Goal: Entertainment & Leisure: Consume media (video, audio)

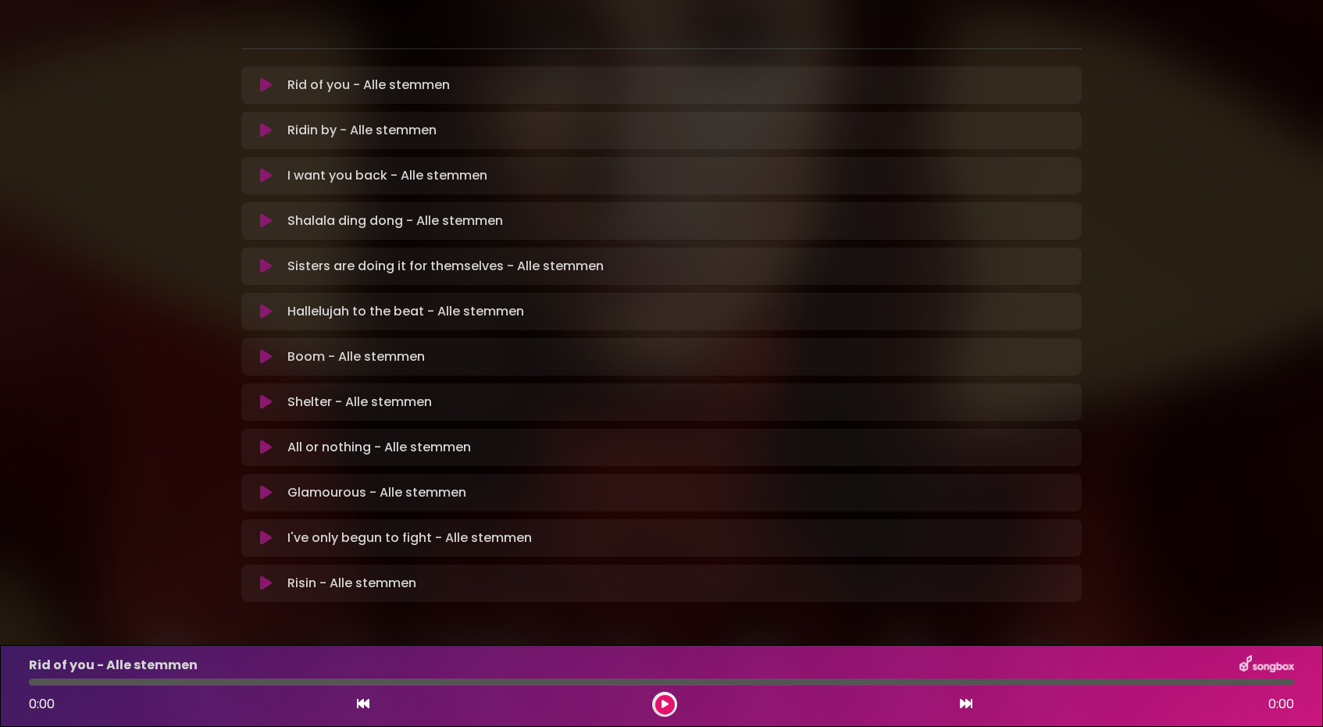
scroll to position [309, 0]
click at [266, 78] on icon at bounding box center [266, 86] width 12 height 16
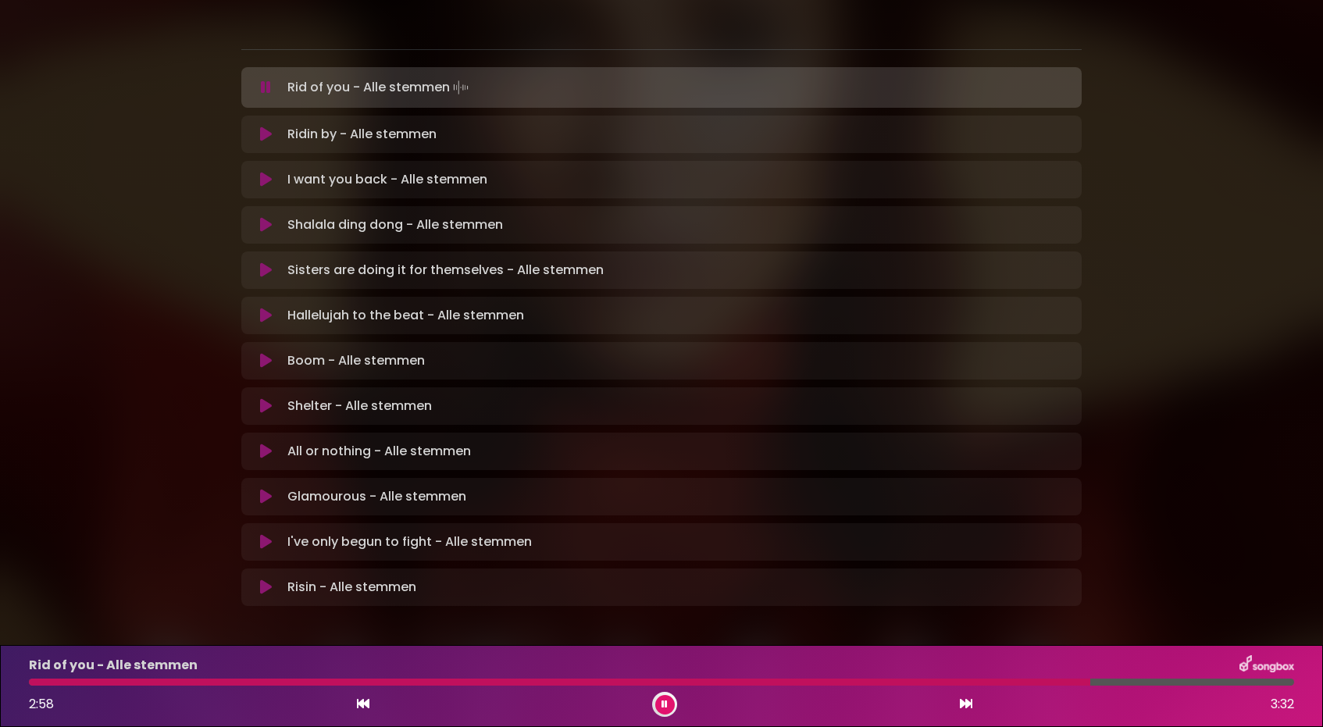
click at [813, 681] on div at bounding box center [559, 682] width 1061 height 7
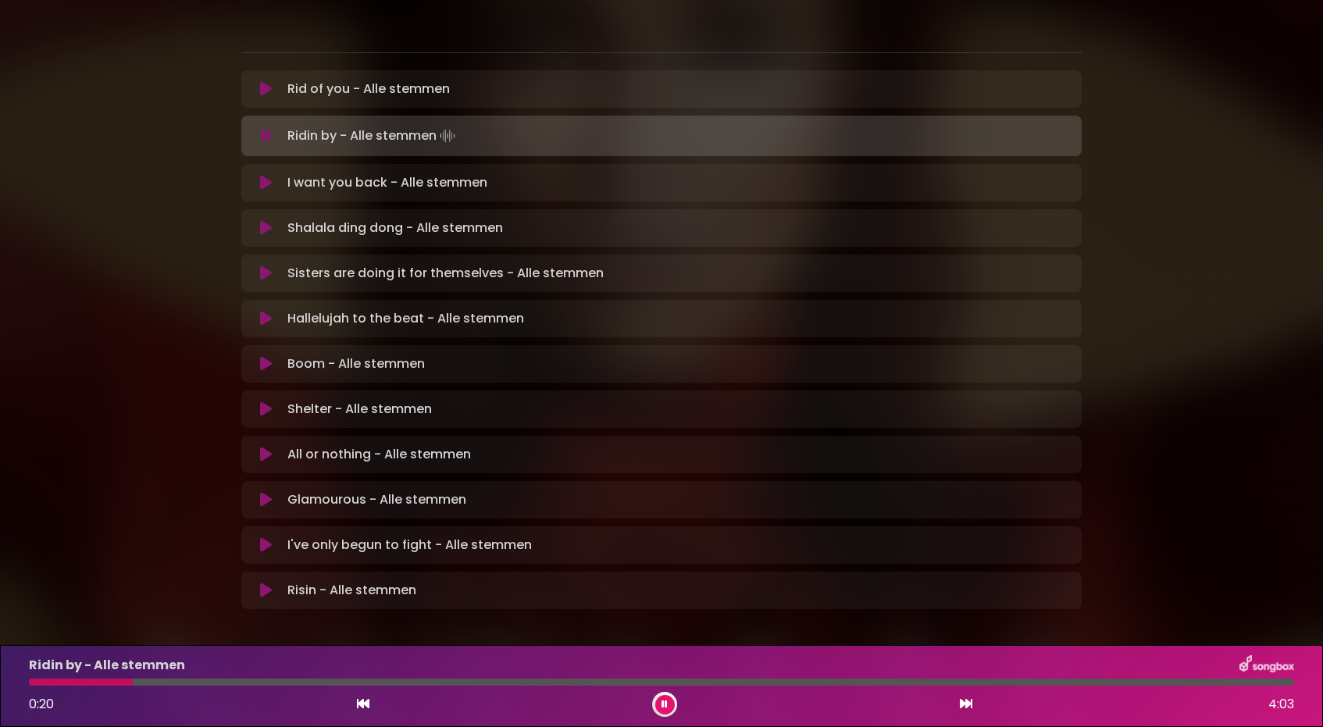
click at [668, 702] on button at bounding box center [665, 705] width 20 height 20
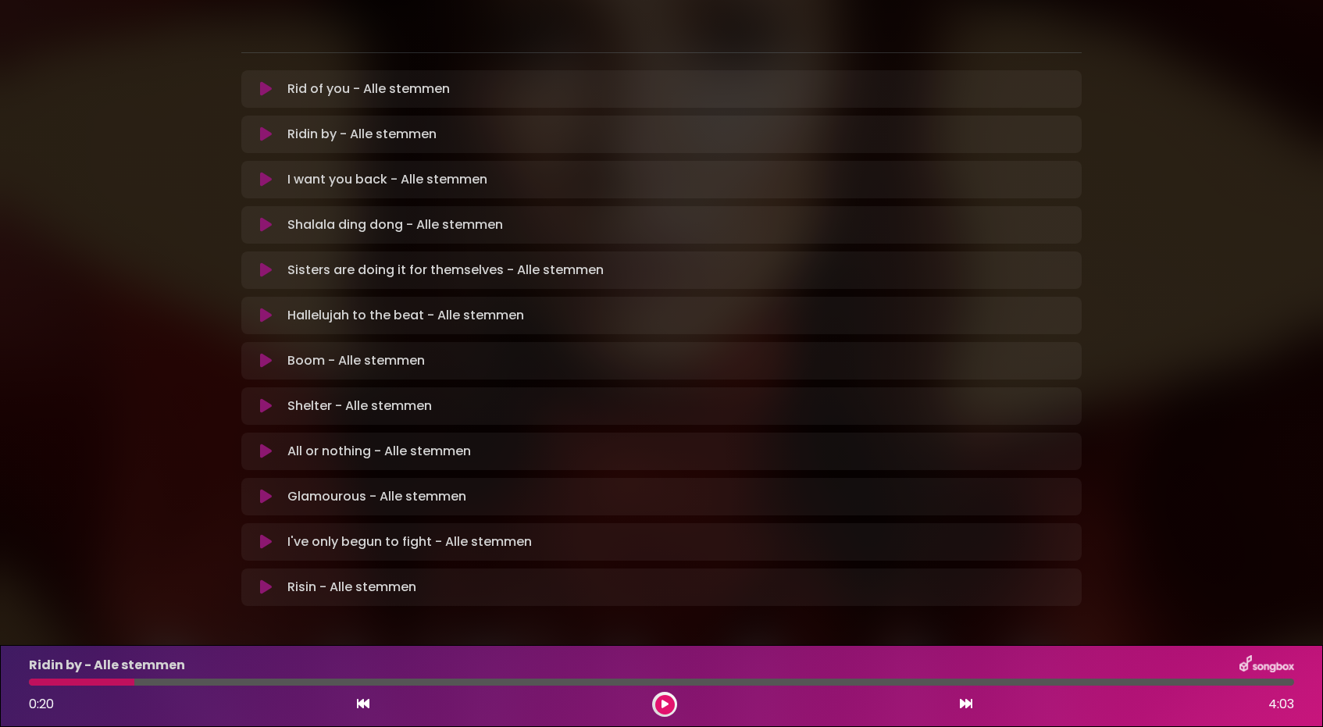
click at [665, 703] on icon at bounding box center [664, 704] width 7 height 9
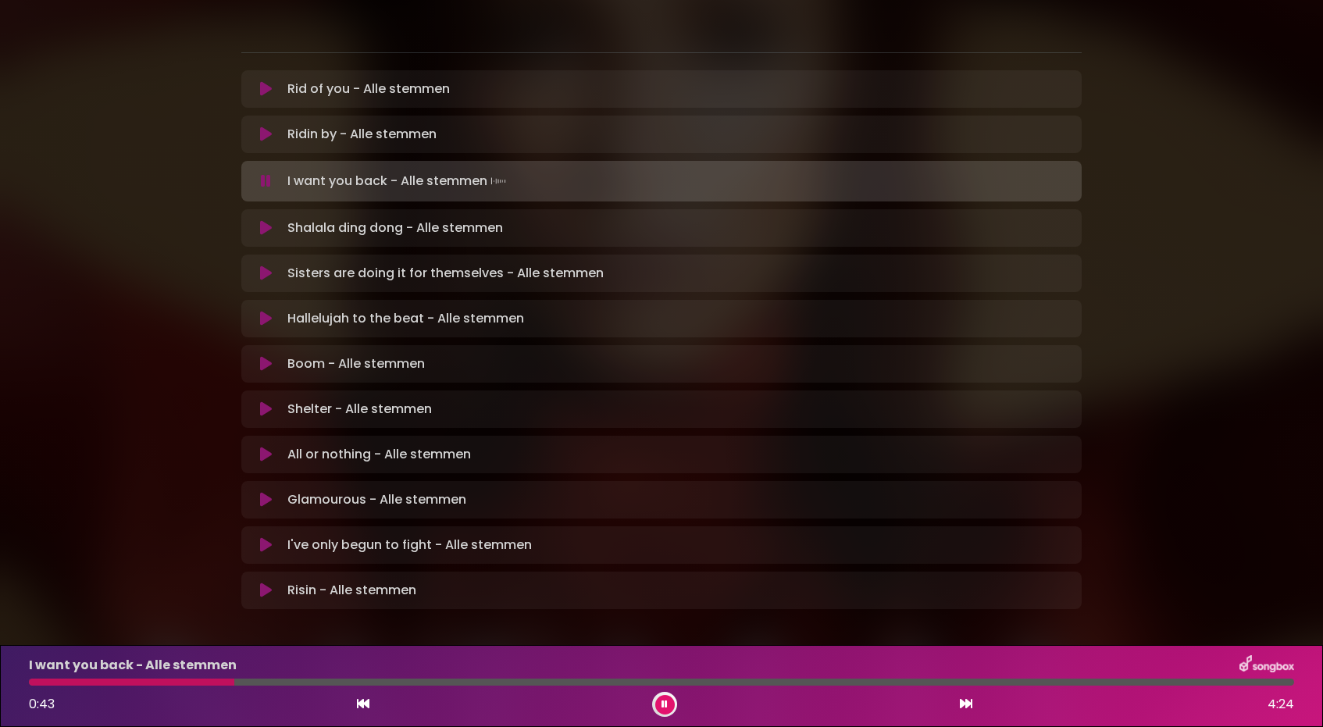
click at [663, 705] on icon at bounding box center [664, 704] width 6 height 9
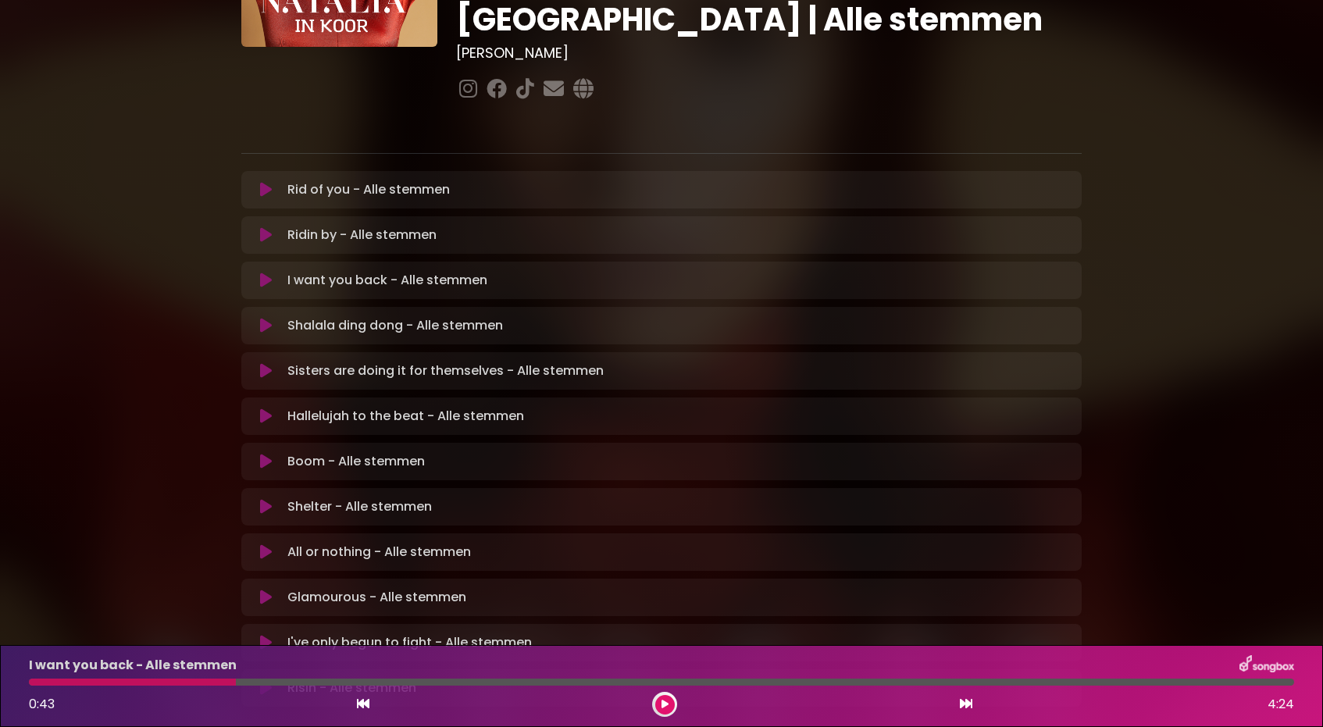
scroll to position [208, 0]
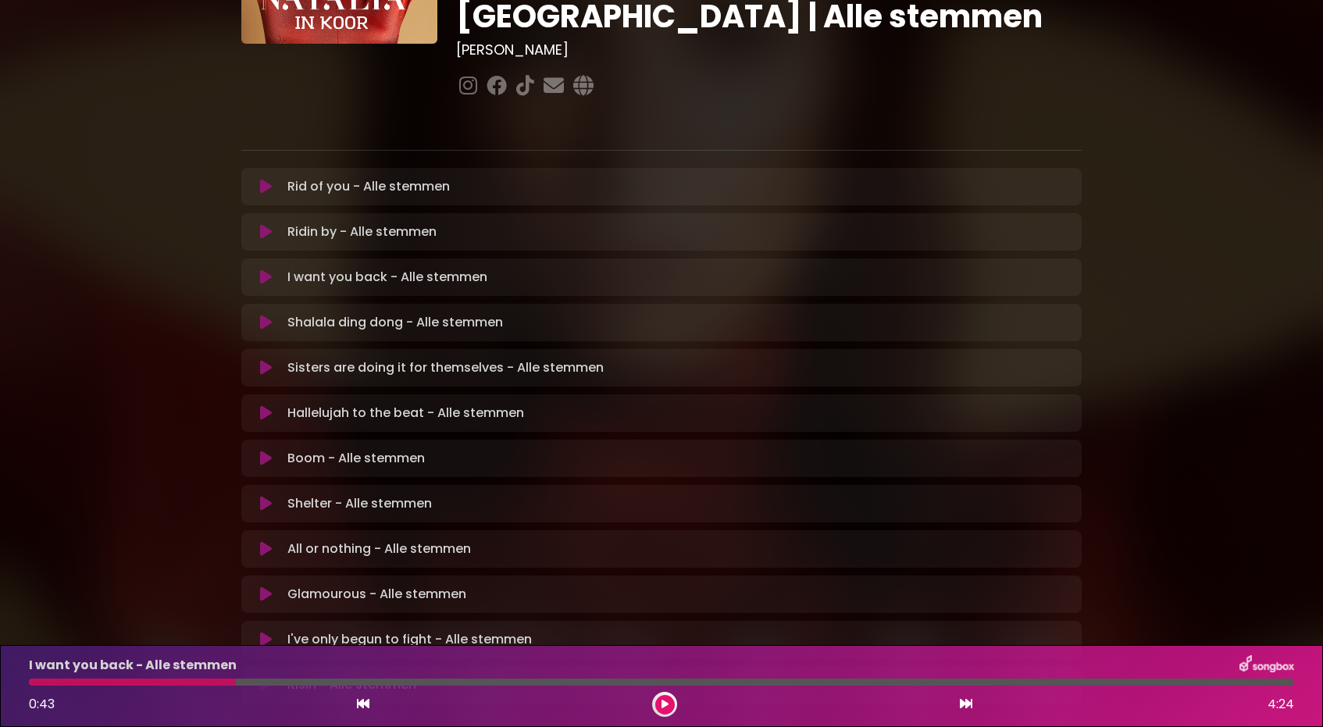
click at [271, 269] on icon at bounding box center [266, 277] width 12 height 16
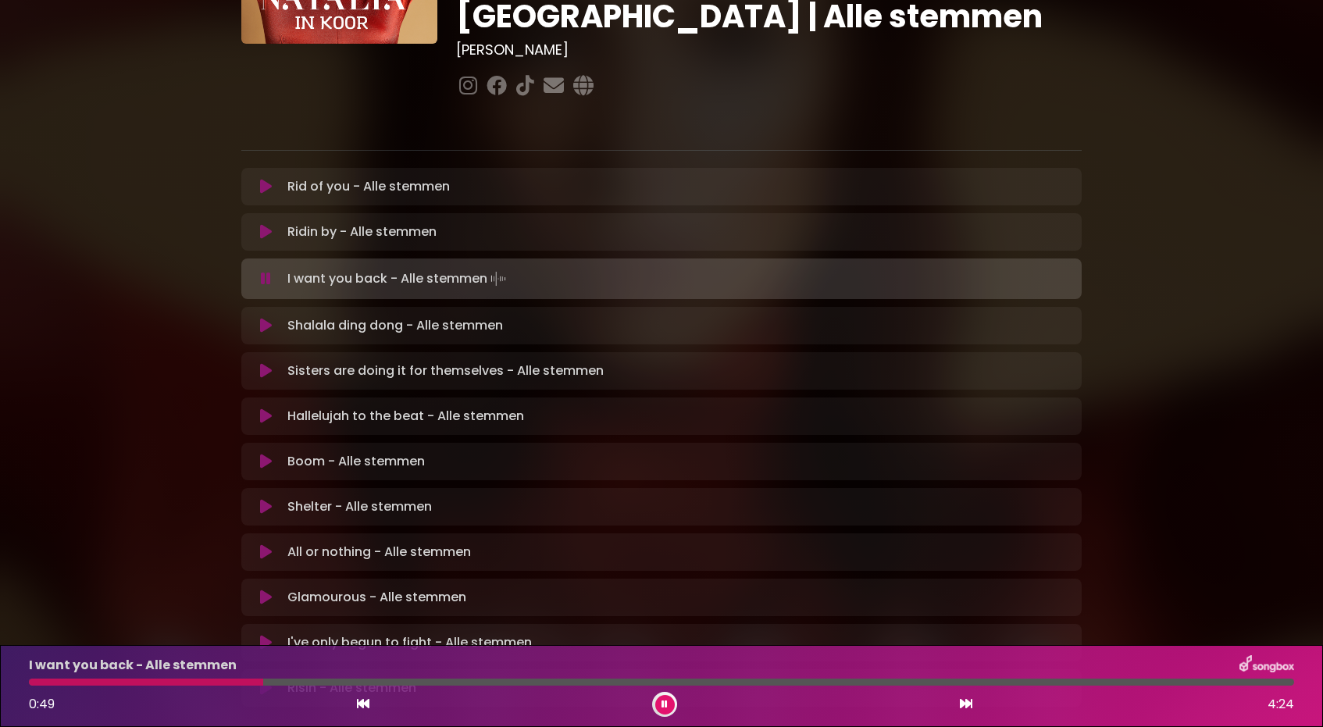
click at [364, 704] on icon at bounding box center [363, 703] width 12 height 12
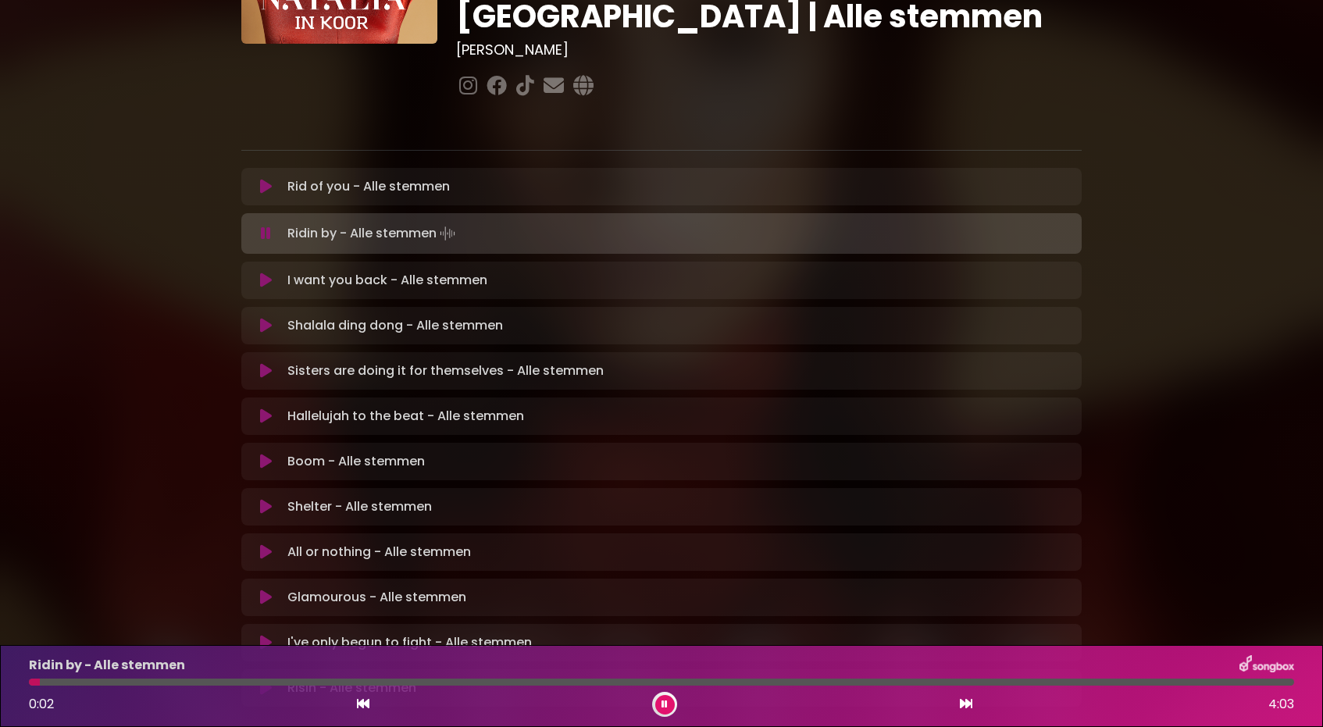
click at [269, 273] on icon at bounding box center [266, 281] width 12 height 16
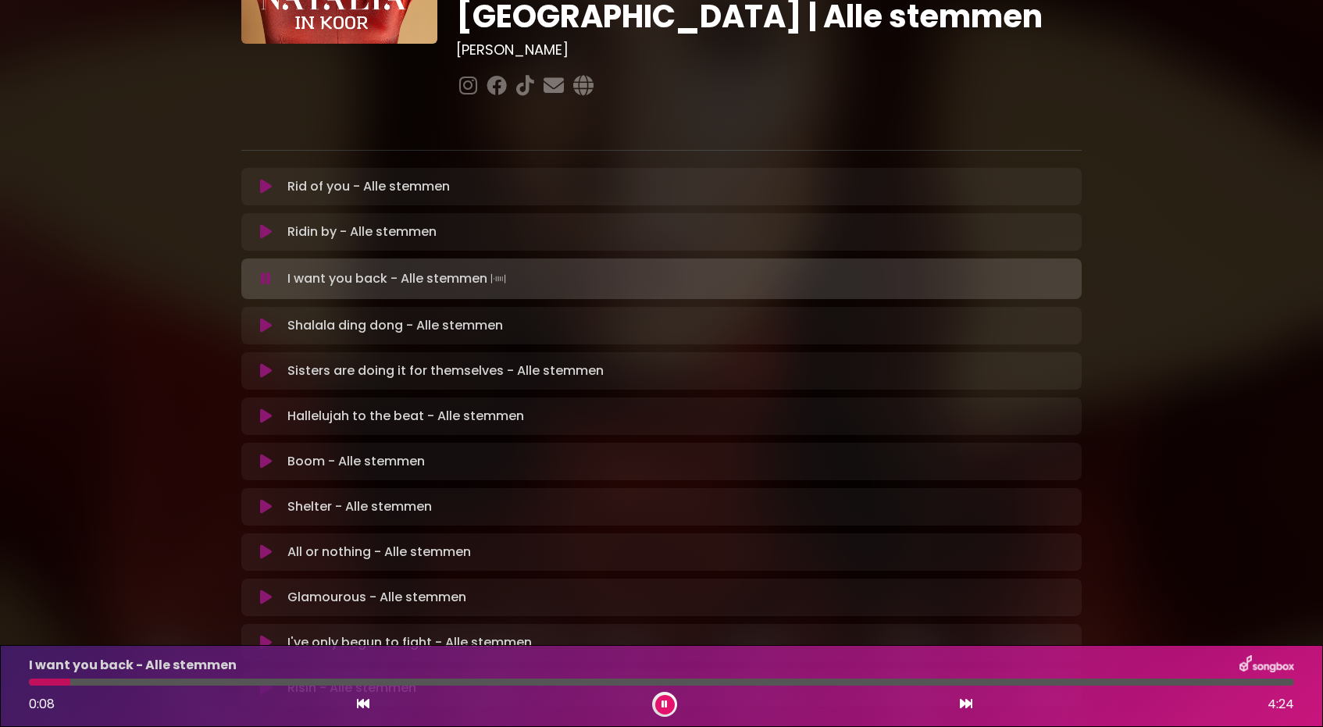
click at [208, 682] on div at bounding box center [661, 682] width 1265 height 7
click at [235, 684] on div at bounding box center [661, 682] width 1265 height 7
click at [255, 685] on div at bounding box center [176, 682] width 294 height 7
click at [252, 685] on div at bounding box center [661, 682] width 1265 height 7
click at [500, 683] on div at bounding box center [286, 682] width 514 height 7
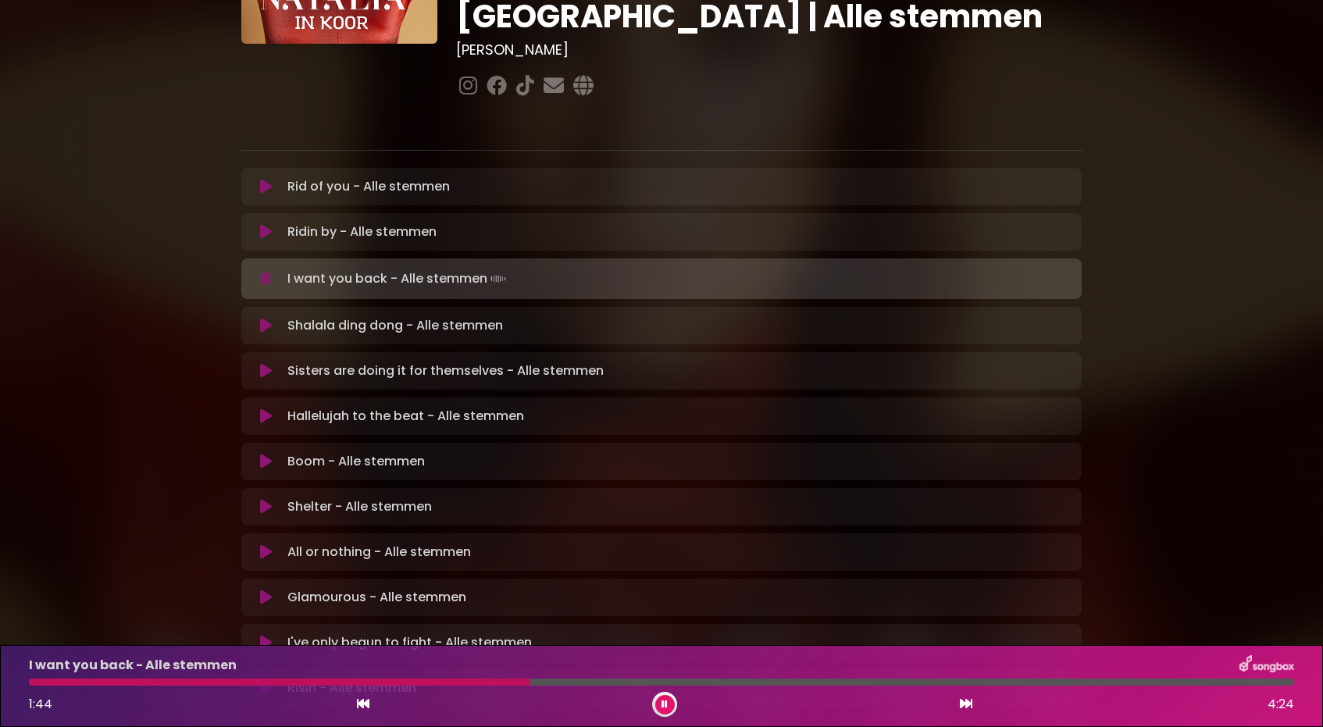
click at [470, 686] on div "I want you back - Alle stemmen 1:44 4:24" at bounding box center [662, 686] width 1284 height 62
click at [470, 682] on div at bounding box center [281, 682] width 505 height 7
click at [789, 682] on div at bounding box center [472, 682] width 886 height 7
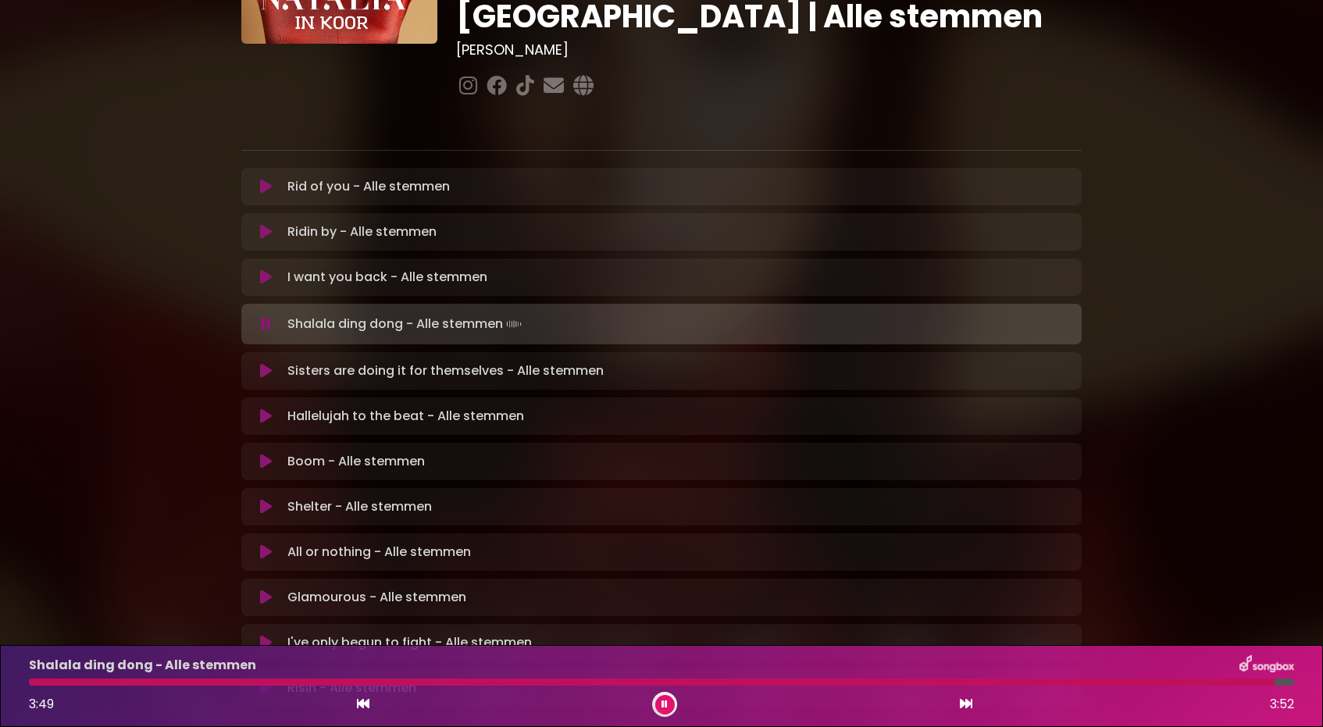
click at [664, 707] on icon at bounding box center [664, 704] width 6 height 9
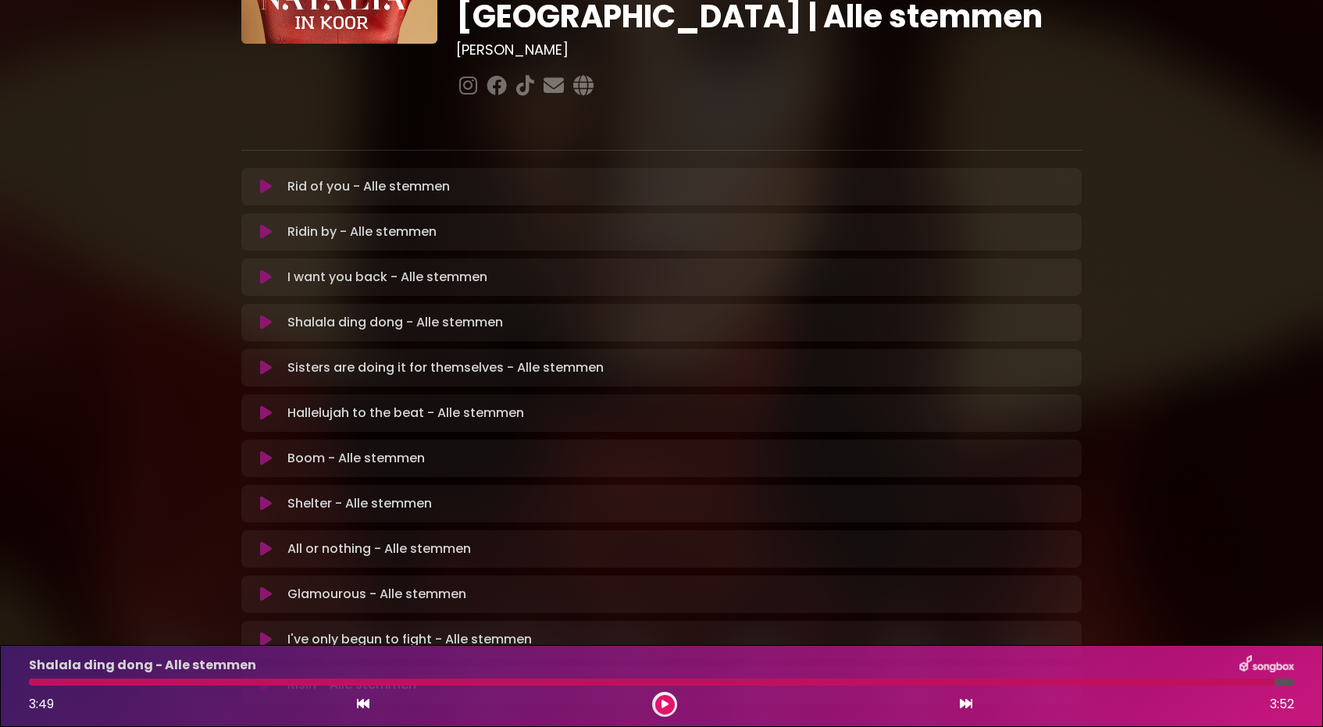
click at [269, 360] on icon at bounding box center [266, 368] width 12 height 16
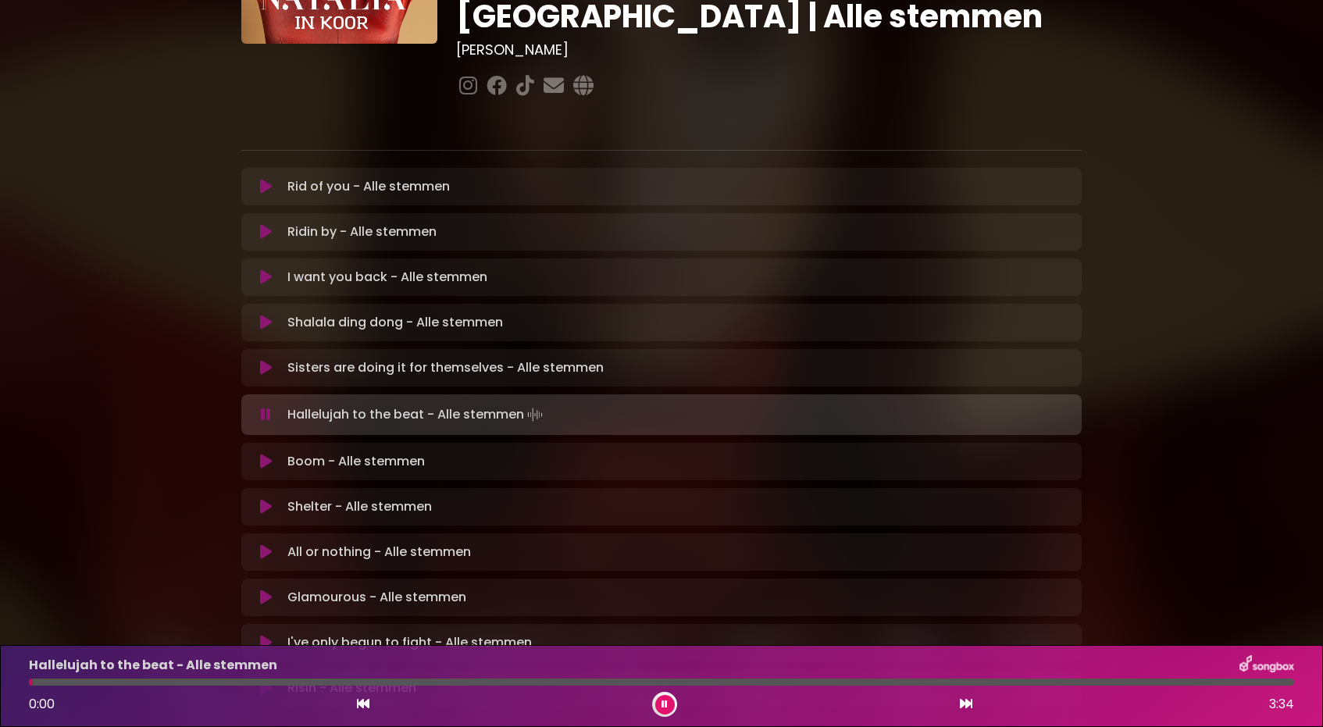
click at [665, 704] on icon at bounding box center [664, 704] width 6 height 9
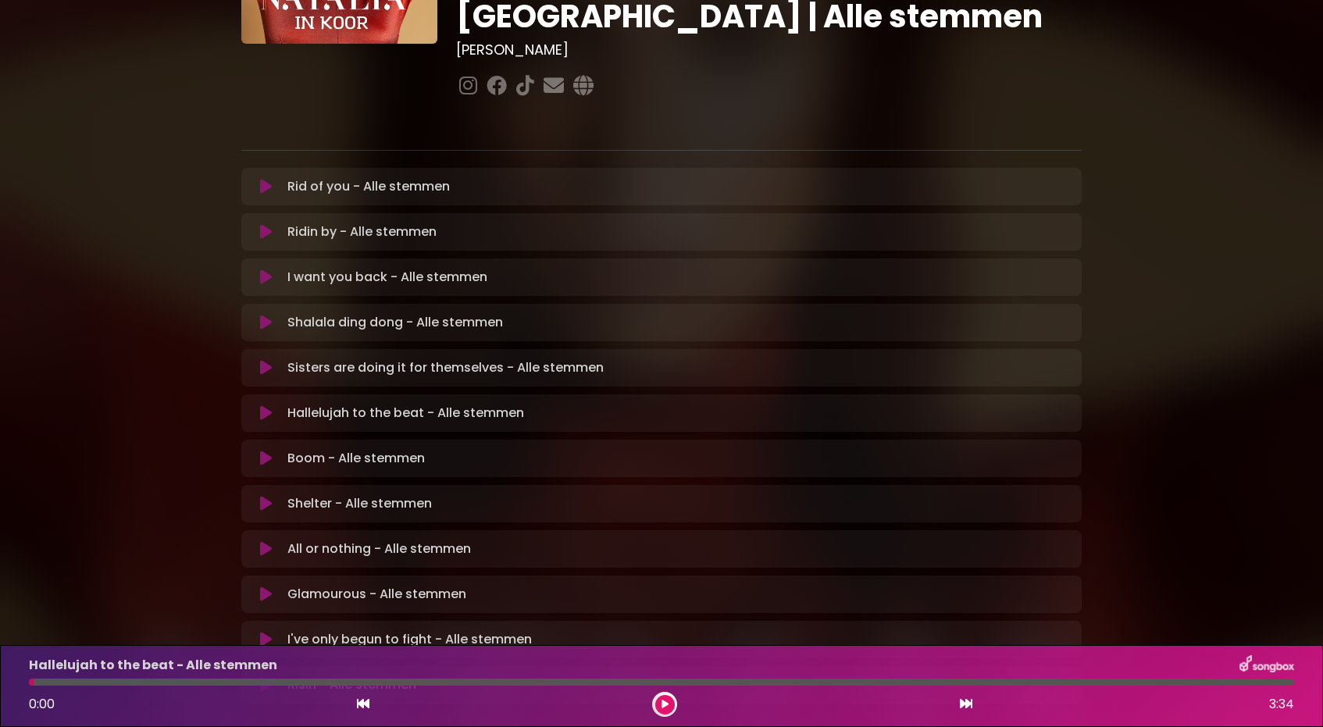
click at [663, 704] on icon at bounding box center [664, 704] width 7 height 9
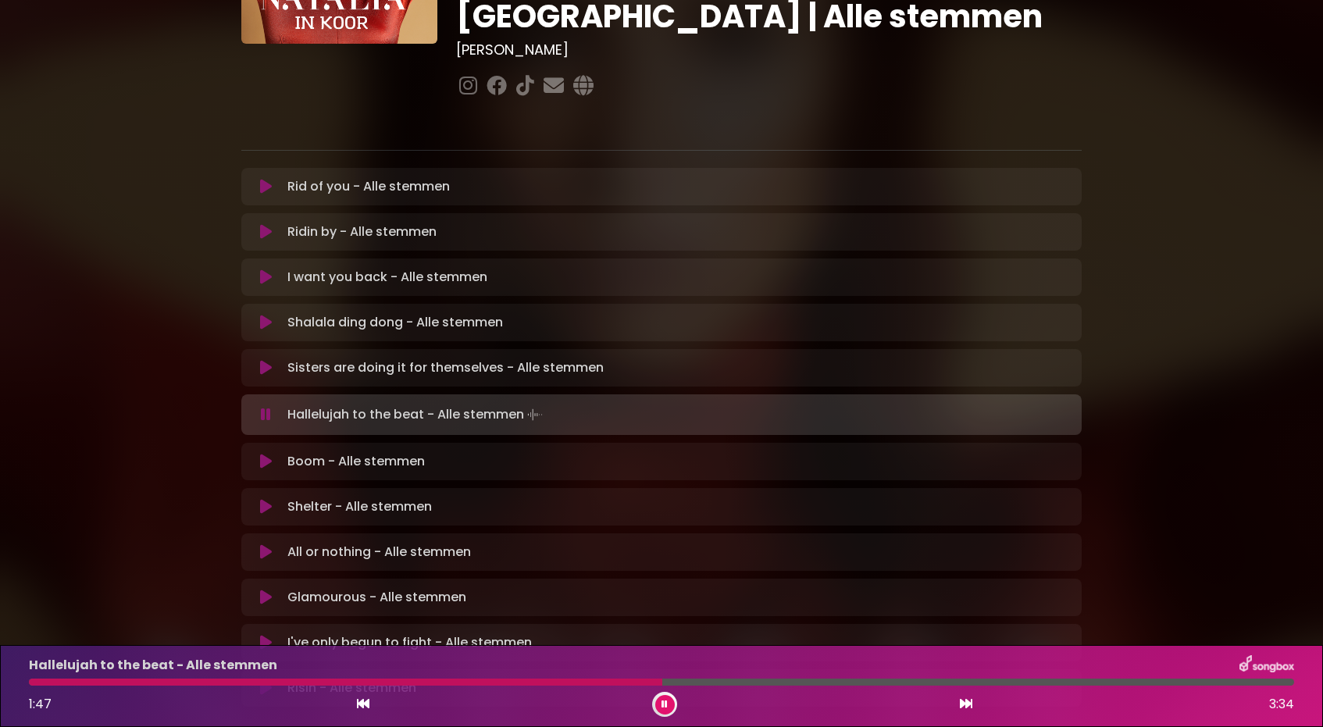
click at [665, 706] on icon at bounding box center [664, 704] width 6 height 9
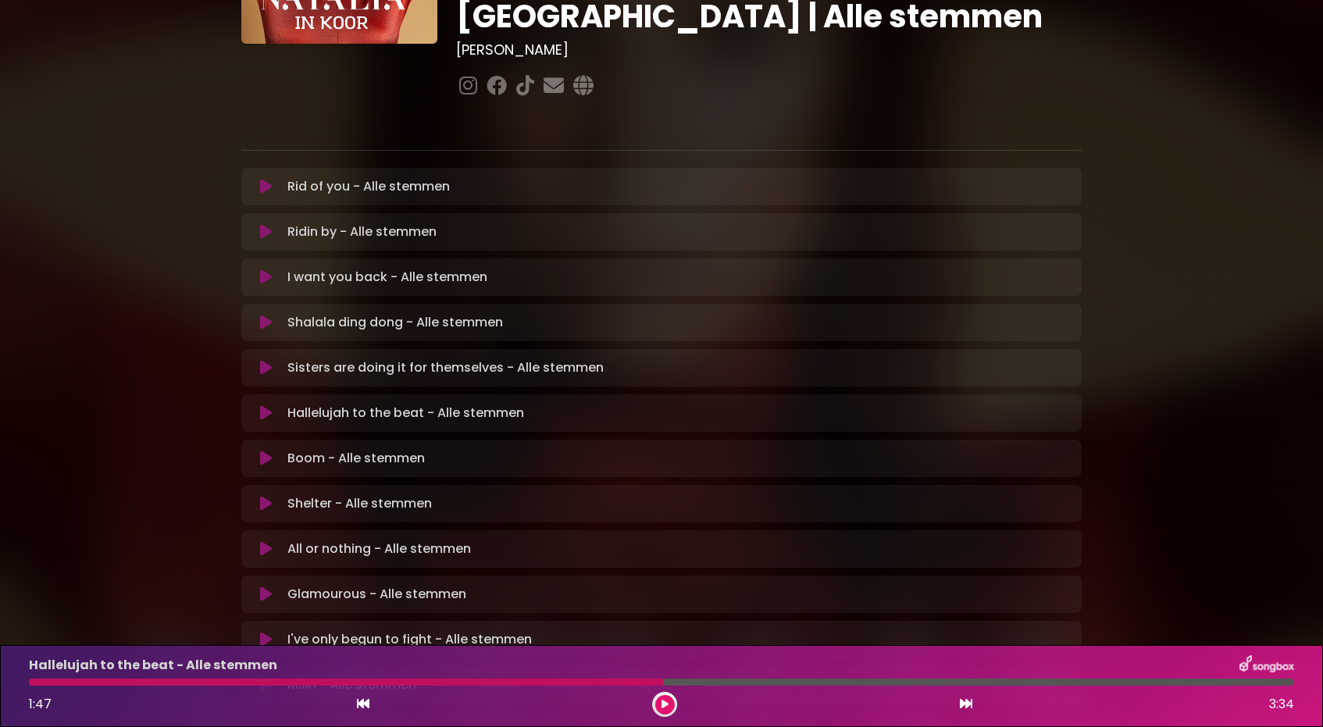
click at [664, 706] on icon at bounding box center [664, 704] width 7 height 9
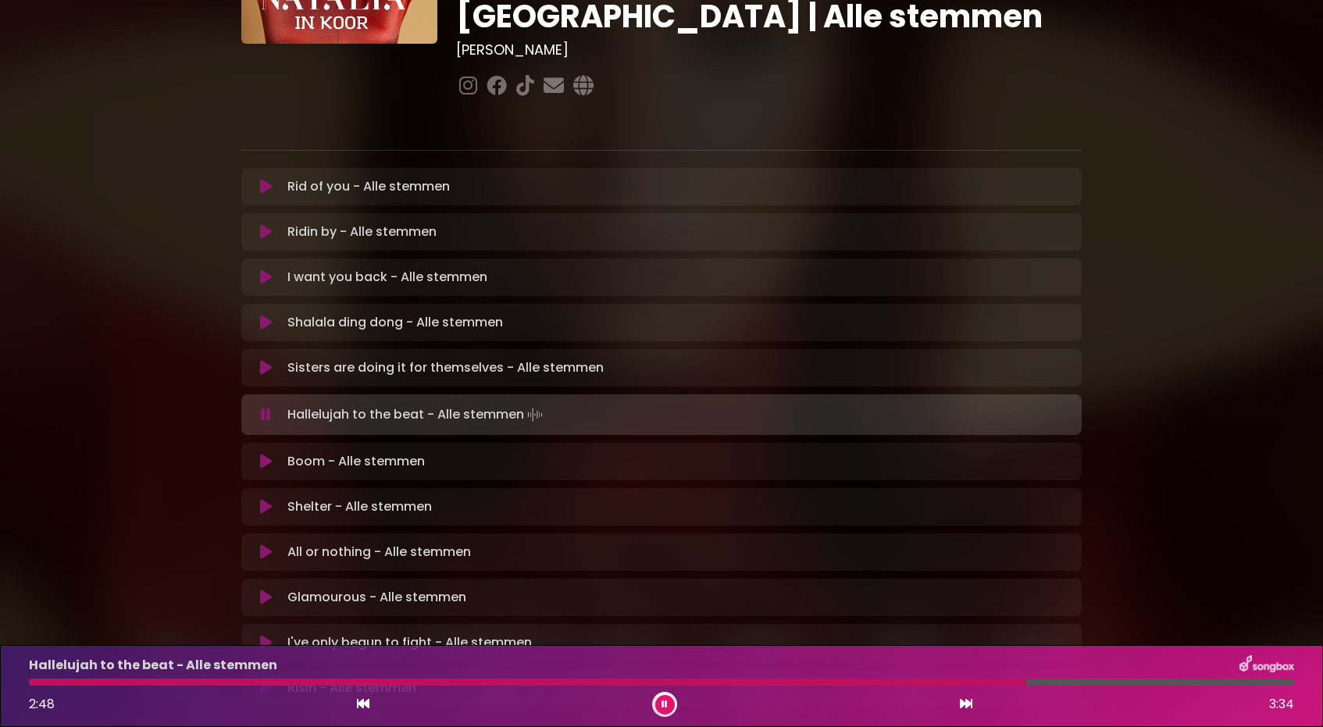
click at [664, 707] on icon at bounding box center [664, 704] width 6 height 9
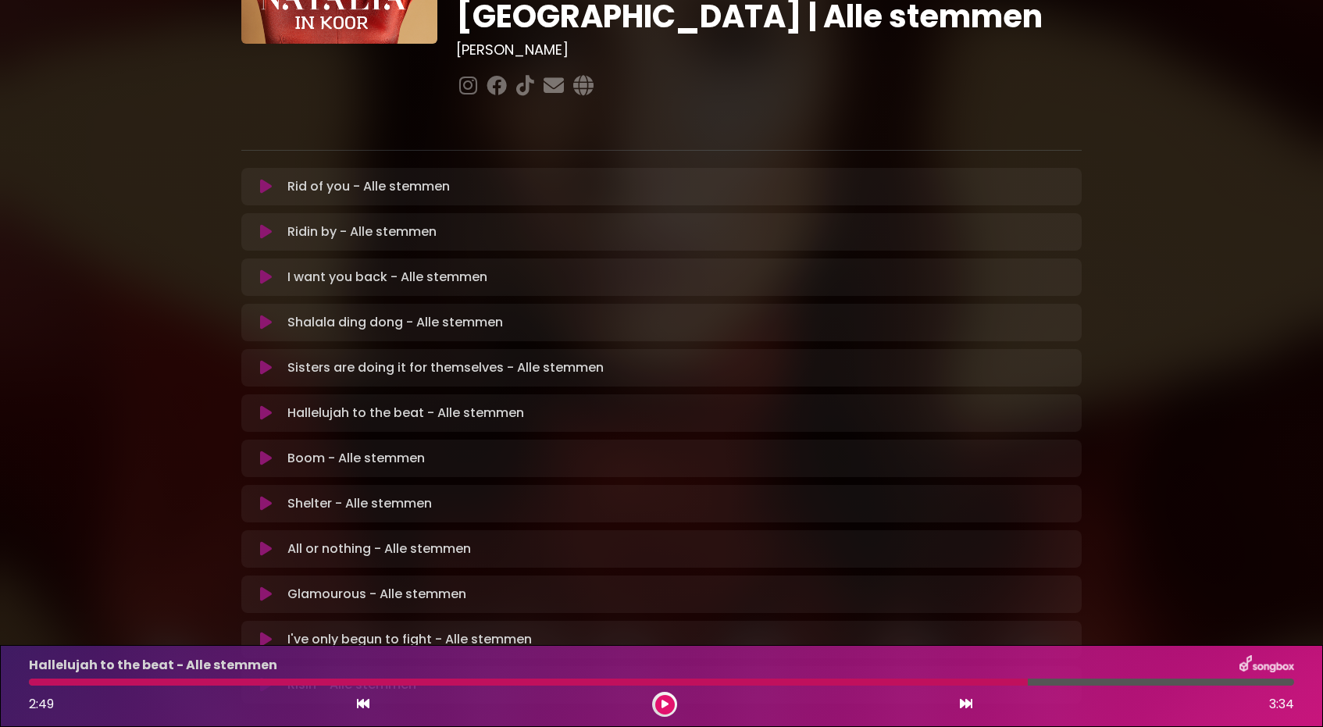
click at [265, 451] on icon at bounding box center [266, 459] width 12 height 16
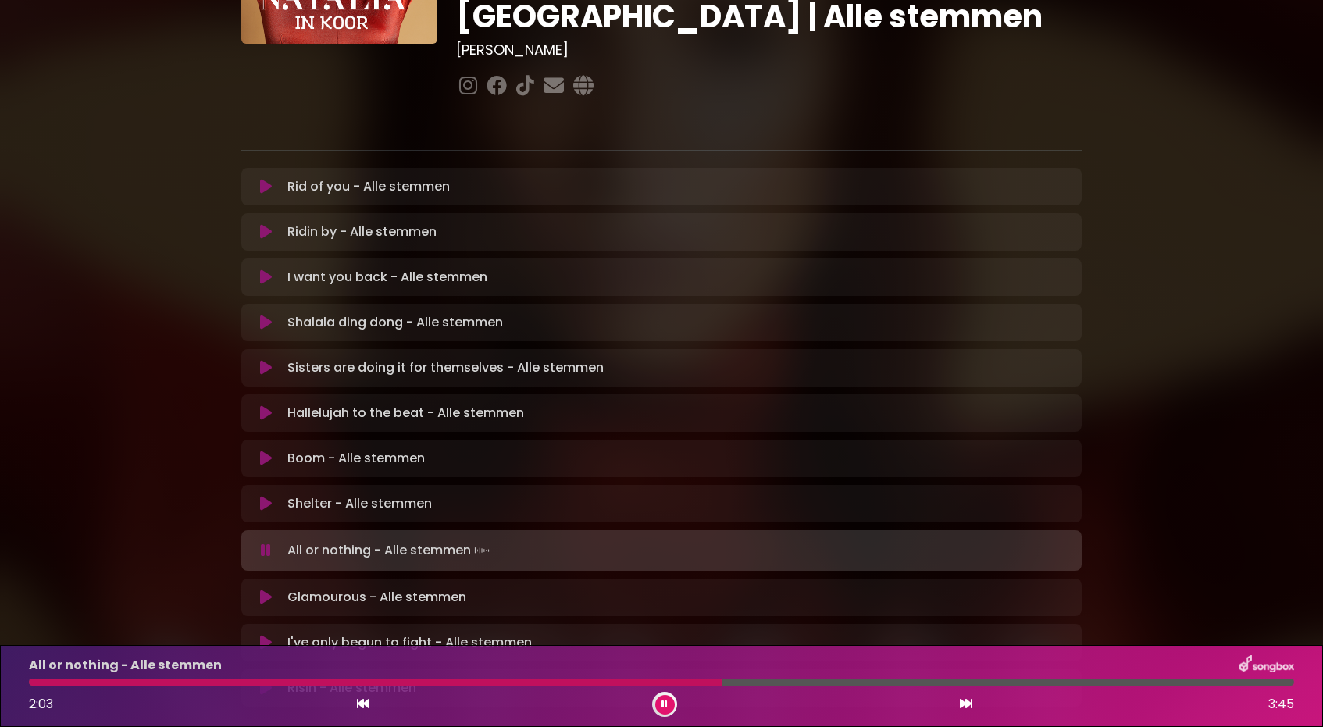
click at [664, 706] on icon at bounding box center [664, 704] width 6 height 9
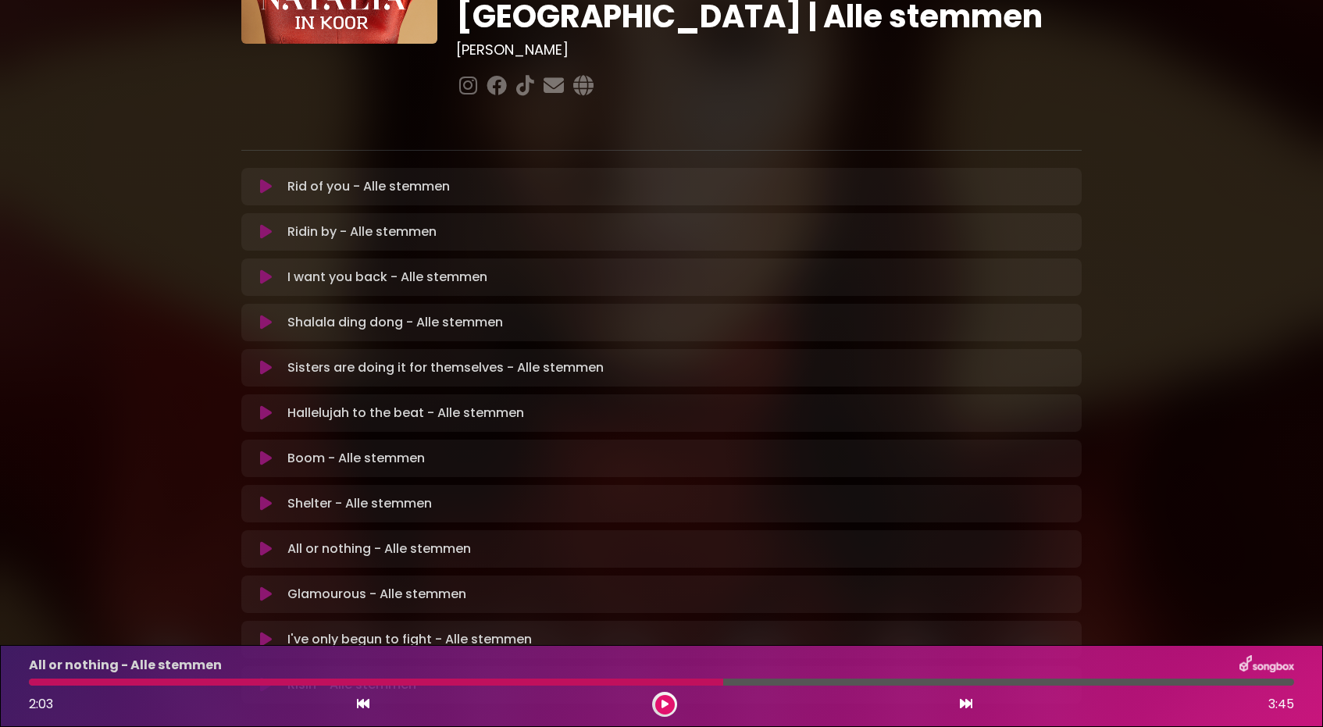
click at [664, 706] on icon at bounding box center [664, 704] width 7 height 9
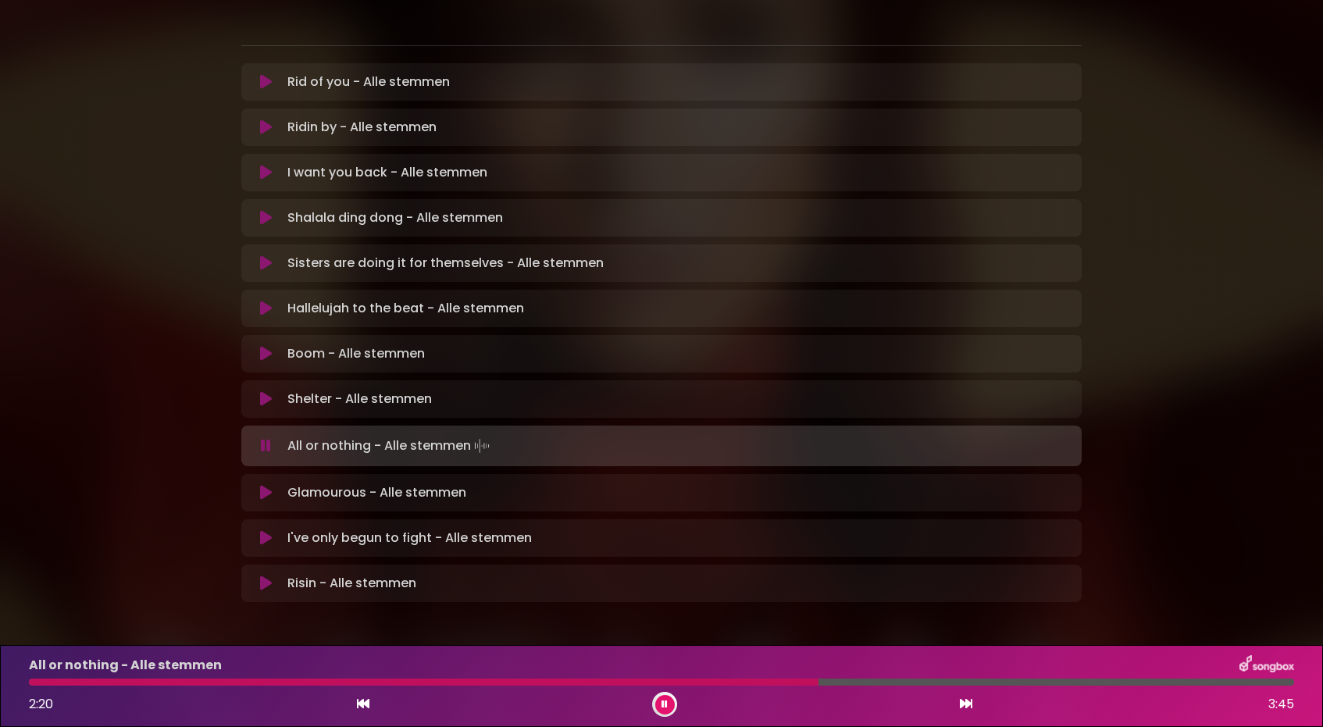
scroll to position [312, 0]
click at [668, 705] on button at bounding box center [665, 705] width 20 height 20
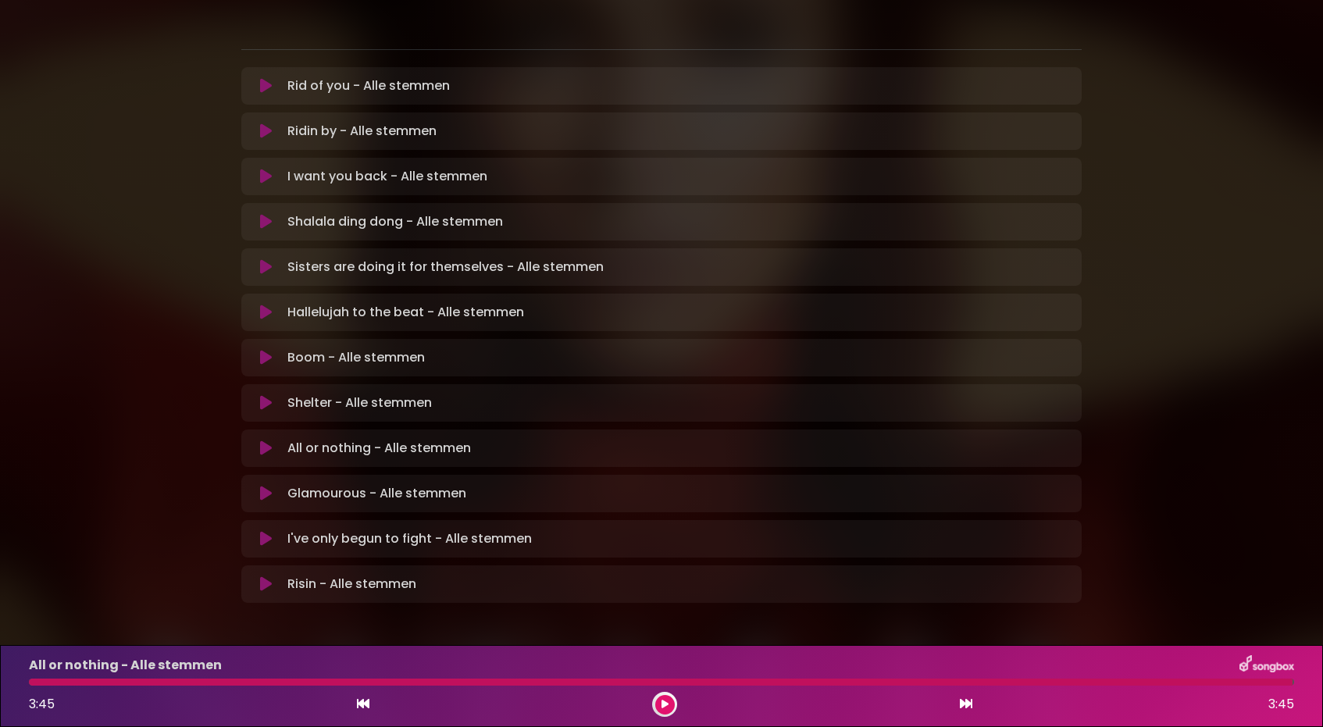
scroll to position [308, 0]
click at [266, 486] on icon at bounding box center [266, 494] width 12 height 16
